Goal: Find specific page/section: Find specific page/section

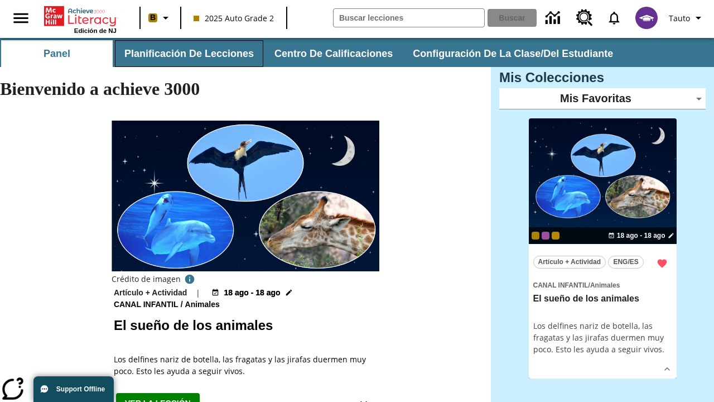
click at [187, 54] on button "Planificación de lecciones" at bounding box center [189, 53] width 148 height 27
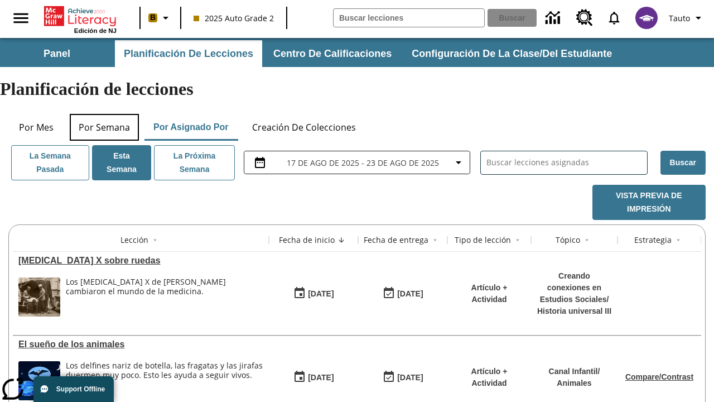
click at [104, 114] on button "Por semana" at bounding box center [104, 127] width 69 height 27
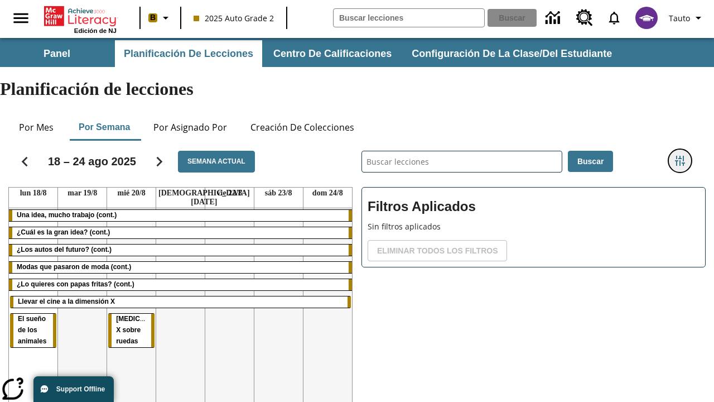
click at [679, 156] on icon "Menú lateral de filtros" at bounding box center [680, 161] width 10 height 10
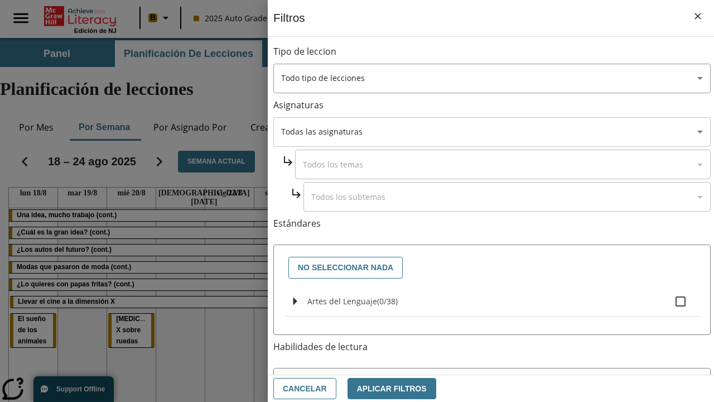
click at [492, 132] on body "Saltar al contenido principal Edición de NJ B 2025 Auto Grade 2 Buscar 0 Tauto …" at bounding box center [357, 276] width 714 height 477
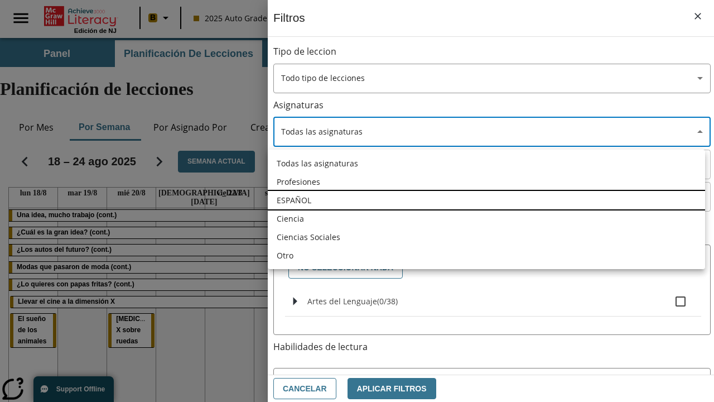
click at [486, 200] on li "ESPAÑOL" at bounding box center [486, 200] width 437 height 18
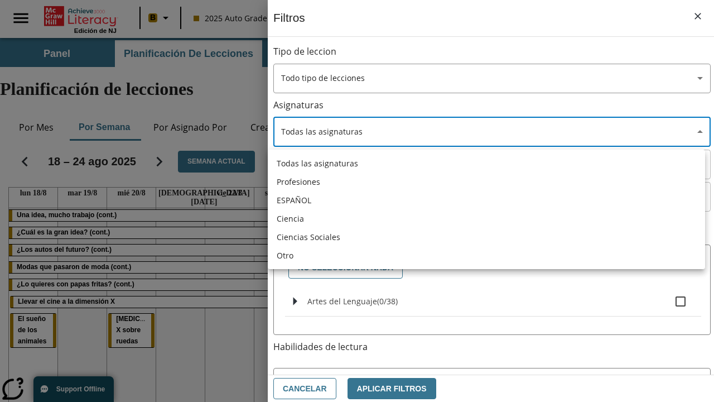
type input "1"
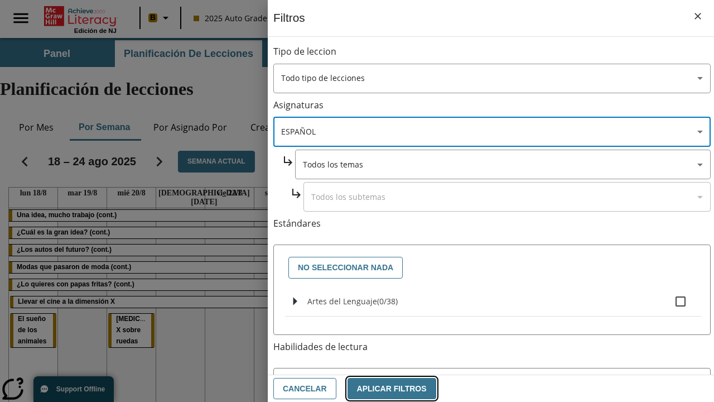
click at [385, 388] on button "Aplicar Filtros" at bounding box center [391, 389] width 89 height 22
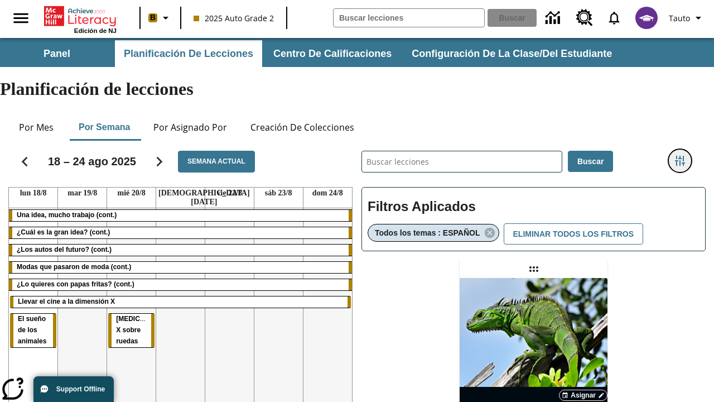
click at [679, 156] on icon "Menú lateral de filtros" at bounding box center [680, 161] width 10 height 10
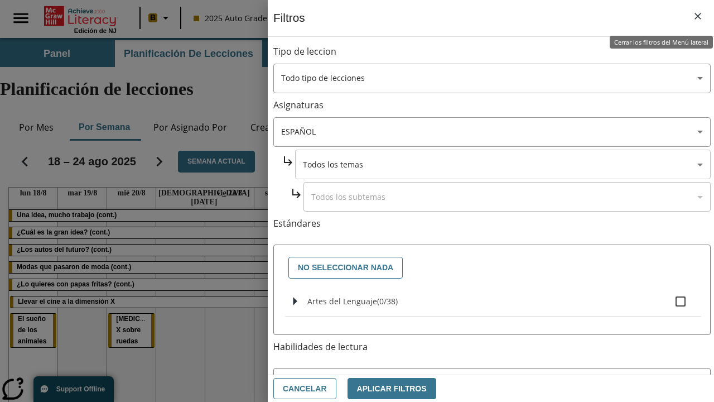
click at [502, 164] on body "Saltar al contenido principal Edición de NJ B 2025 Auto Grade 2 Buscar 0 Tauto …" at bounding box center [357, 329] width 714 height 582
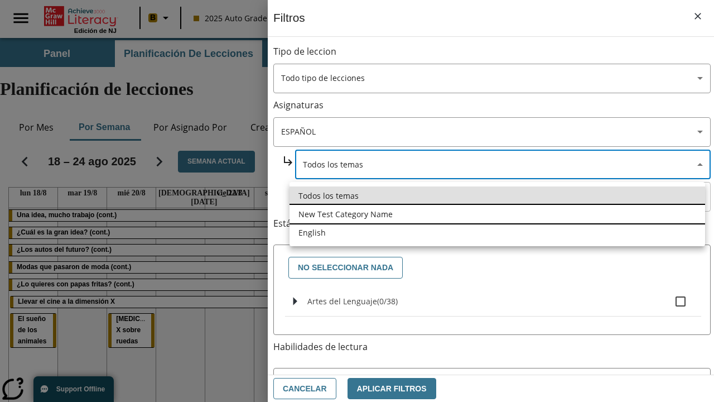
click at [497, 214] on li "New Test Category Name" at bounding box center [496, 214] width 415 height 18
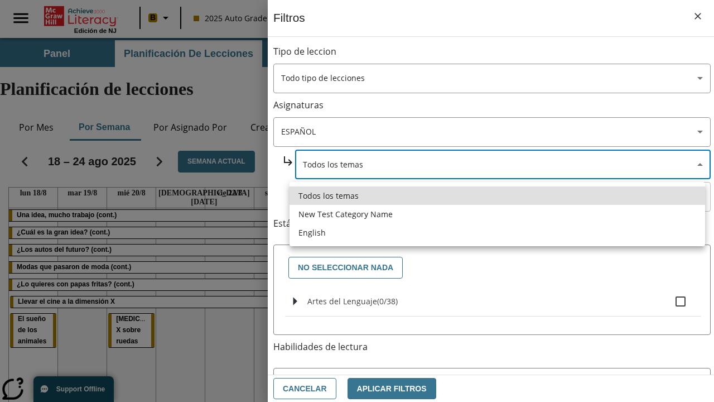
type input "265"
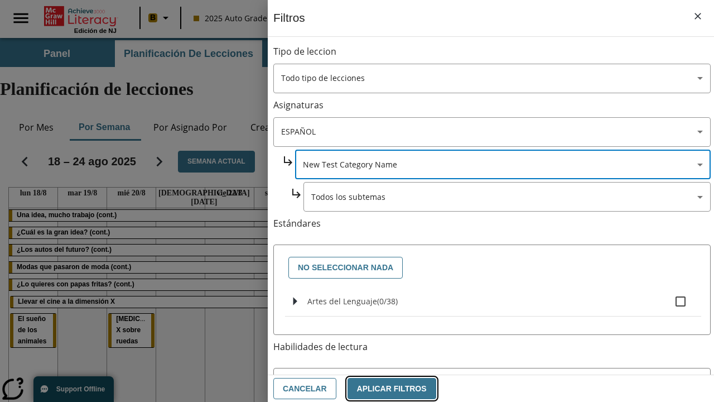
click at [385, 388] on button "Aplicar Filtros" at bounding box center [391, 389] width 89 height 22
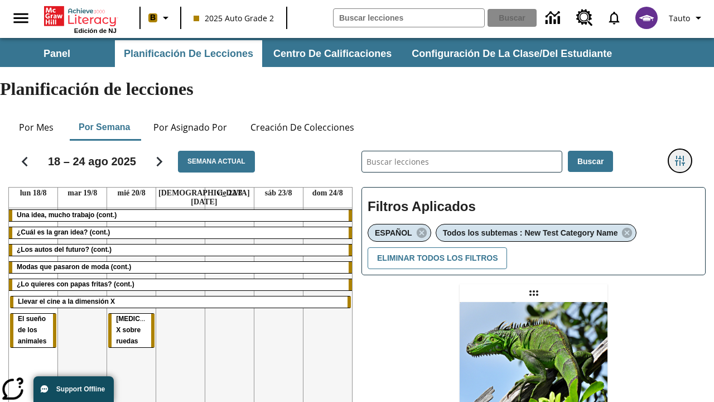
click at [679, 156] on icon "Menú lateral de filtros" at bounding box center [680, 161] width 10 height 10
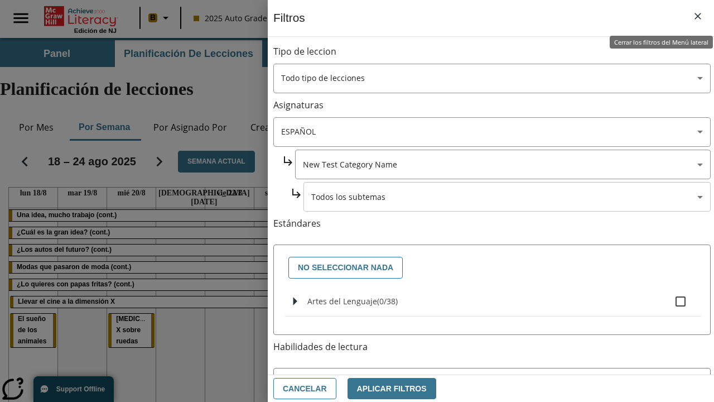
click at [507, 196] on body "Saltar al contenido principal Edición de NJ B 2025 Auto Grade 2 Buscar 0 Tauto …" at bounding box center [357, 341] width 714 height 606
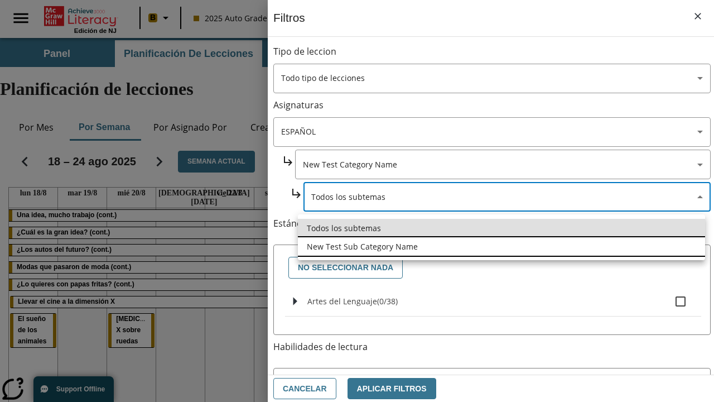
click at [501, 246] on li "New Test Sub Category Name" at bounding box center [501, 246] width 407 height 18
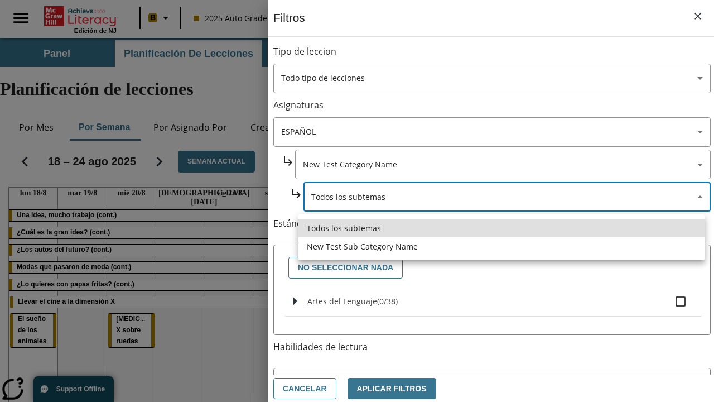
type input "2232"
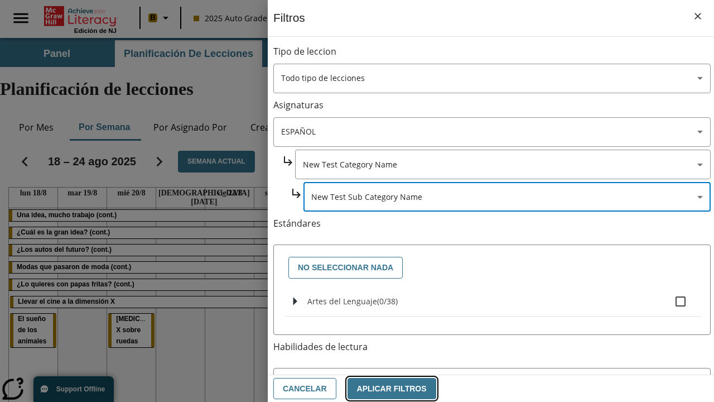
click at [385, 388] on button "Aplicar Filtros" at bounding box center [391, 389] width 89 height 22
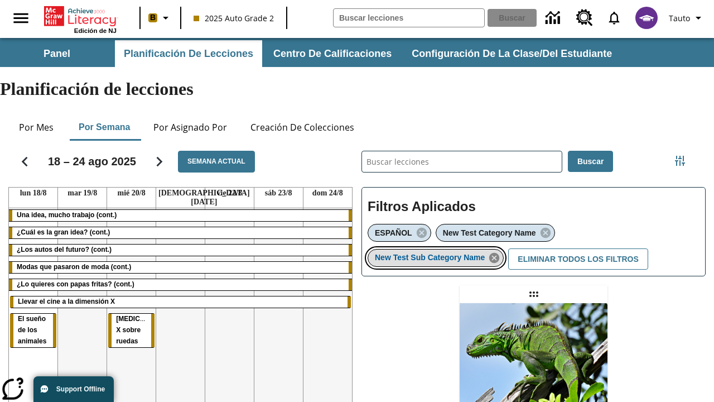
click at [497, 252] on icon "Eliminar New Test Sub Category Name el ítem seleccionado del filtro" at bounding box center [494, 258] width 12 height 12
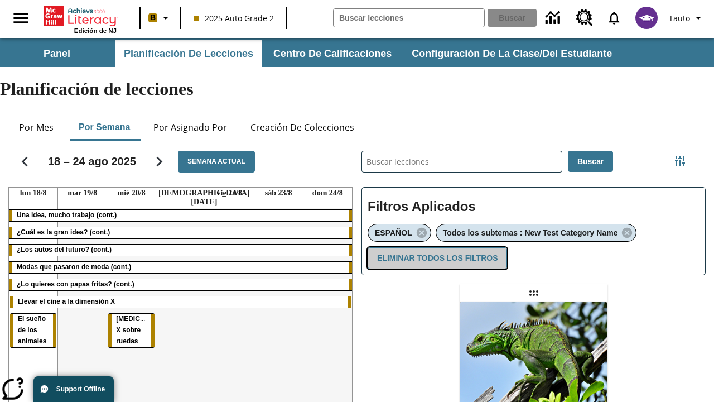
click at [435, 247] on button "Eliminar todos los filtros" at bounding box center [437, 258] width 139 height 22
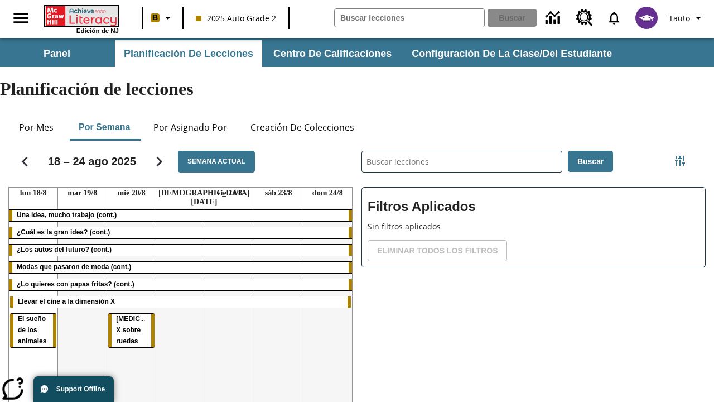
click at [80, 15] on icon "Portada" at bounding box center [82, 16] width 74 height 20
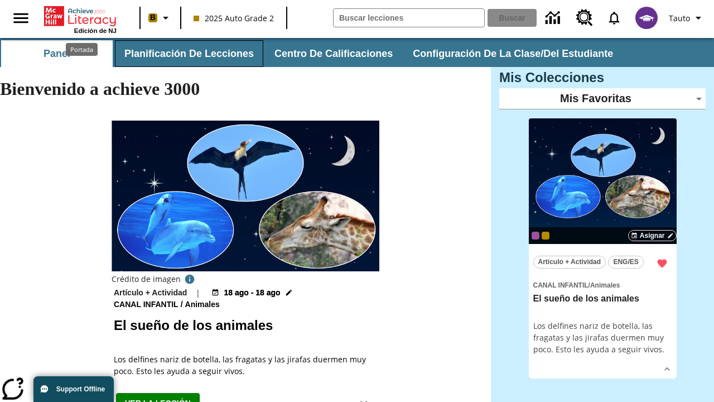
click at [187, 54] on button "Planificación de lecciones" at bounding box center [189, 53] width 148 height 27
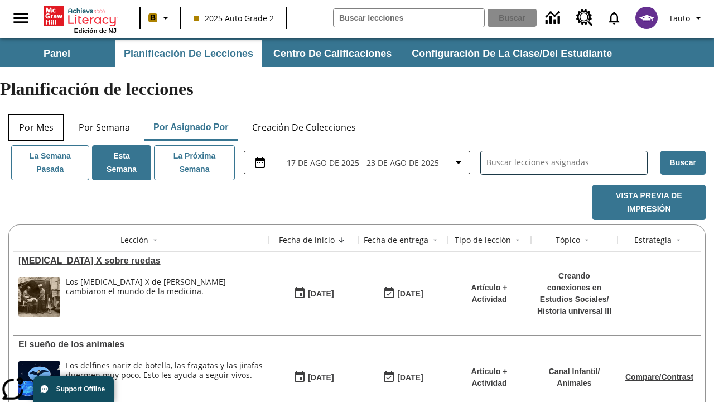
click at [36, 114] on button "Por mes" at bounding box center [36, 127] width 56 height 27
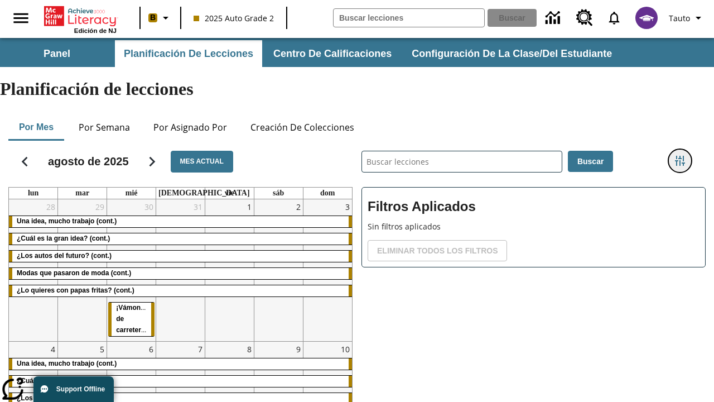
click at [679, 156] on icon "Menú lateral de filtros" at bounding box center [680, 161] width 10 height 10
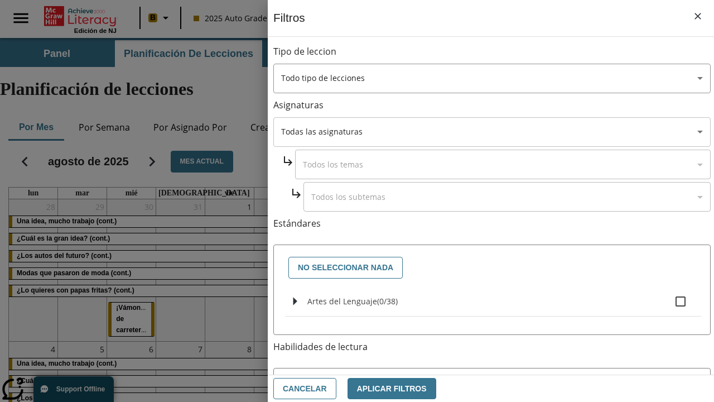
click at [492, 132] on body "Saltar al contenido principal Edición de NJ B 2025 Auto Grade 2 Buscar 0 Tauto …" at bounding box center [357, 276] width 714 height 477
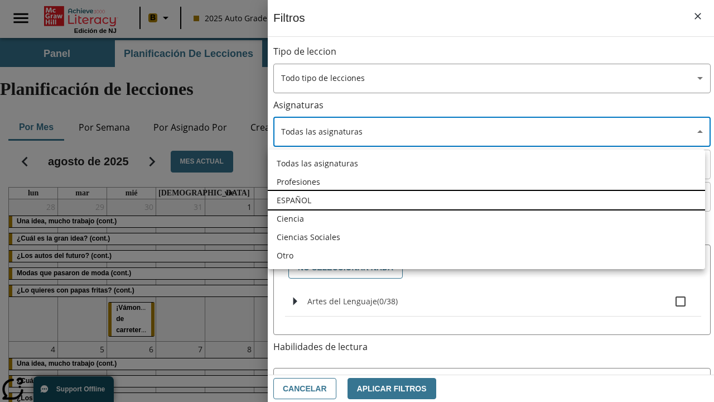
click at [486, 200] on li "ESPAÑOL" at bounding box center [486, 200] width 437 height 18
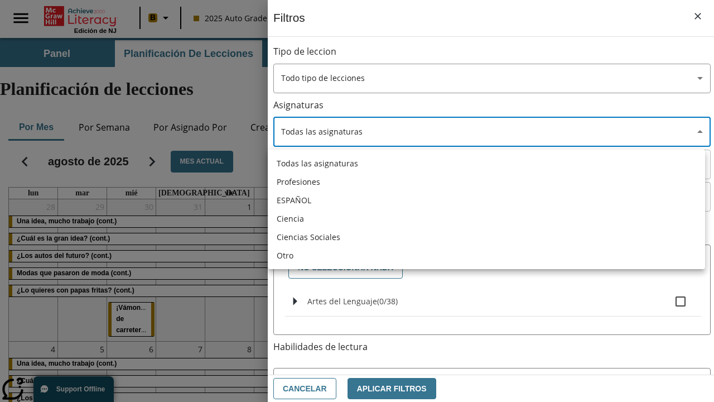
type input "1"
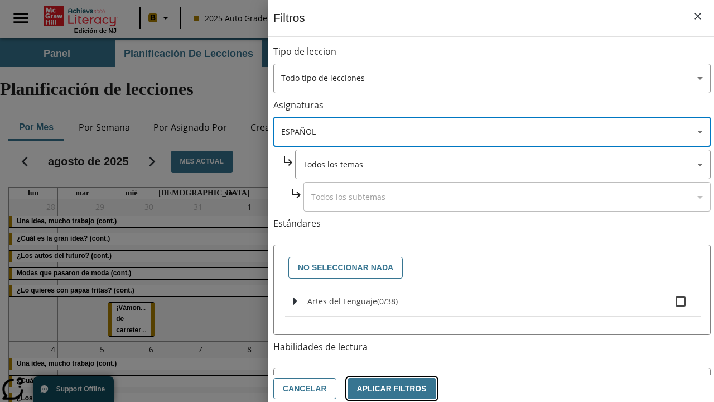
click at [385, 388] on button "Aplicar Filtros" at bounding box center [391, 389] width 89 height 22
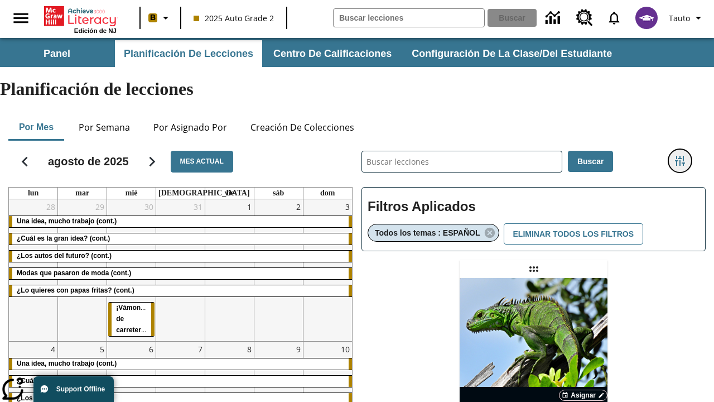
click at [679, 156] on icon "Menú lateral de filtros" at bounding box center [680, 161] width 10 height 10
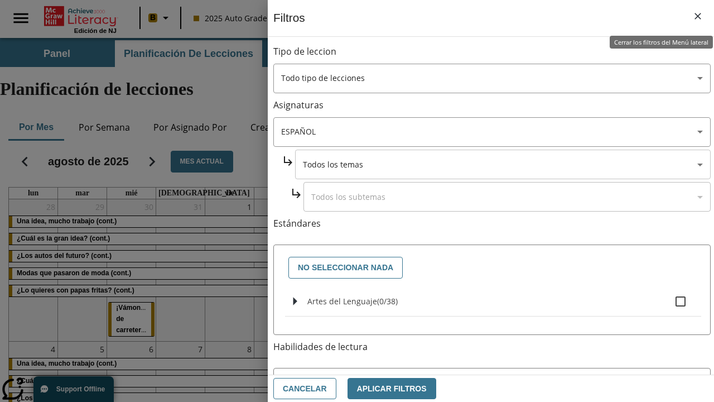
click at [502, 164] on body "Saltar al contenido principal Edición de NJ B 2025 Auto Grade 2 Buscar 0 Tauto …" at bounding box center [357, 329] width 714 height 582
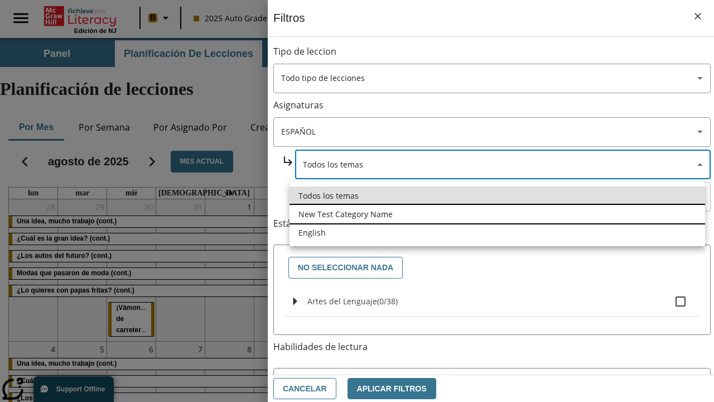
click at [497, 214] on li "New Test Category Name" at bounding box center [496, 214] width 415 height 18
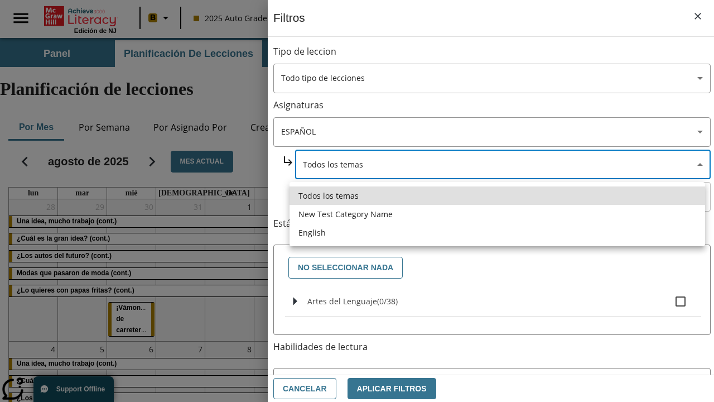
type input "265"
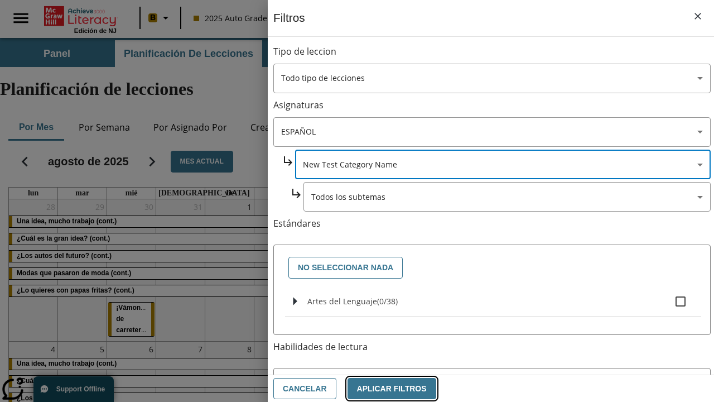
click at [385, 388] on button "Aplicar Filtros" at bounding box center [391, 389] width 89 height 22
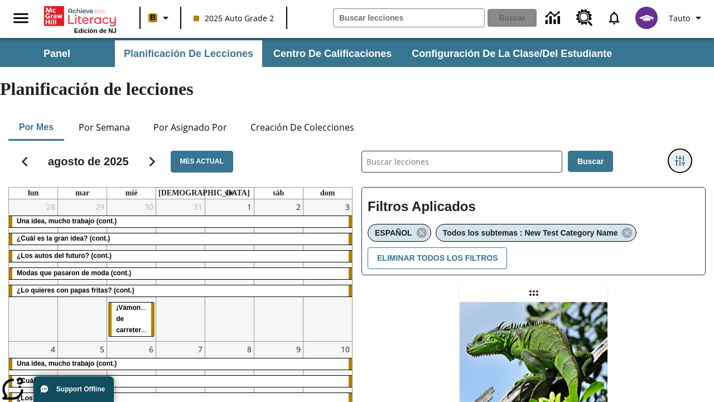
click at [679, 156] on icon "Menú lateral de filtros" at bounding box center [680, 161] width 10 height 10
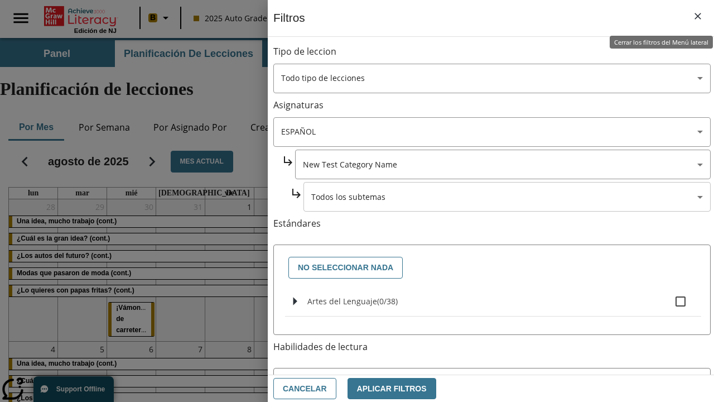
click at [507, 196] on body "Saltar al contenido principal Edición de NJ B 2025 Auto Grade 2 Buscar 0 Tauto …" at bounding box center [357, 341] width 714 height 606
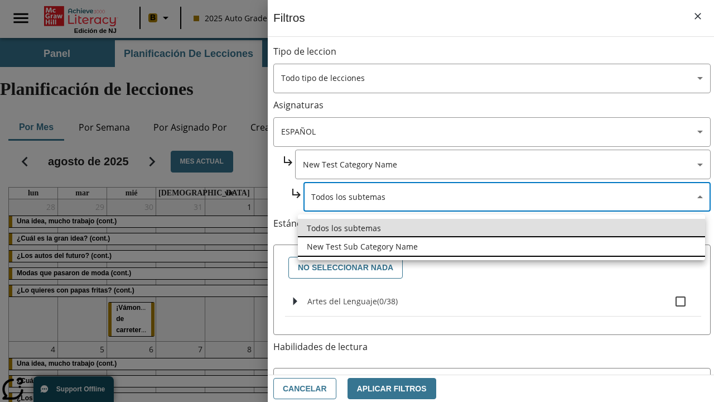
click at [501, 246] on li "New Test Sub Category Name" at bounding box center [501, 246] width 407 height 18
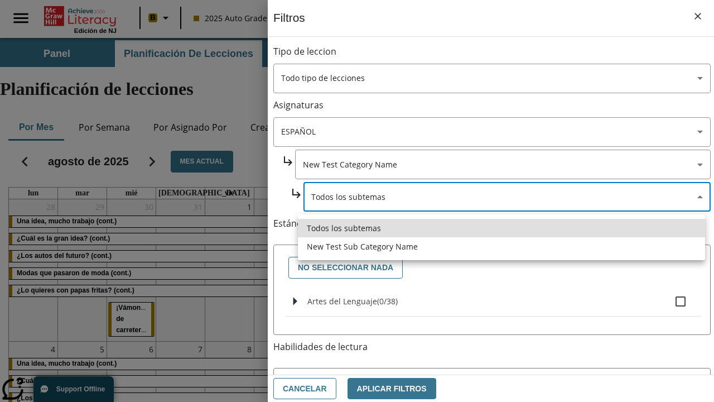
type input "2232"
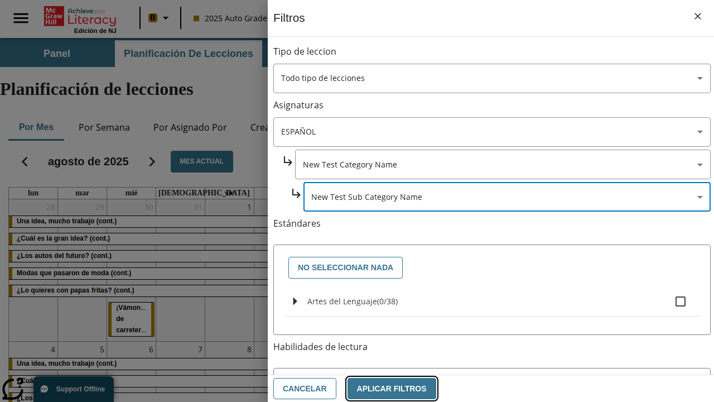
click at [385, 388] on button "Aplicar Filtros" at bounding box center [391, 389] width 89 height 22
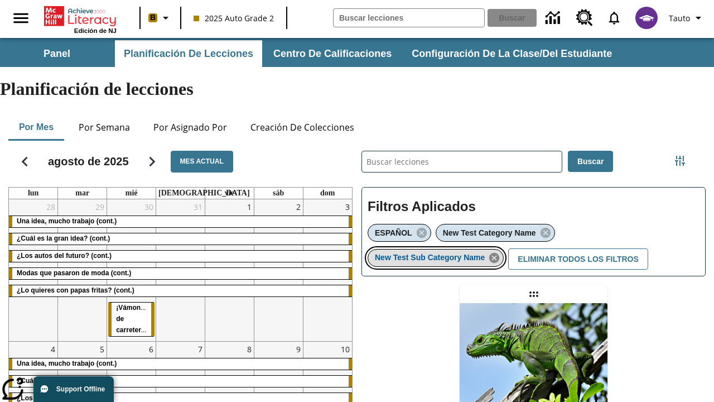
click at [497, 252] on icon "Eliminar New Test Sub Category Name el ítem seleccionado del filtro" at bounding box center [494, 258] width 12 height 12
